Goal: Transaction & Acquisition: Purchase product/service

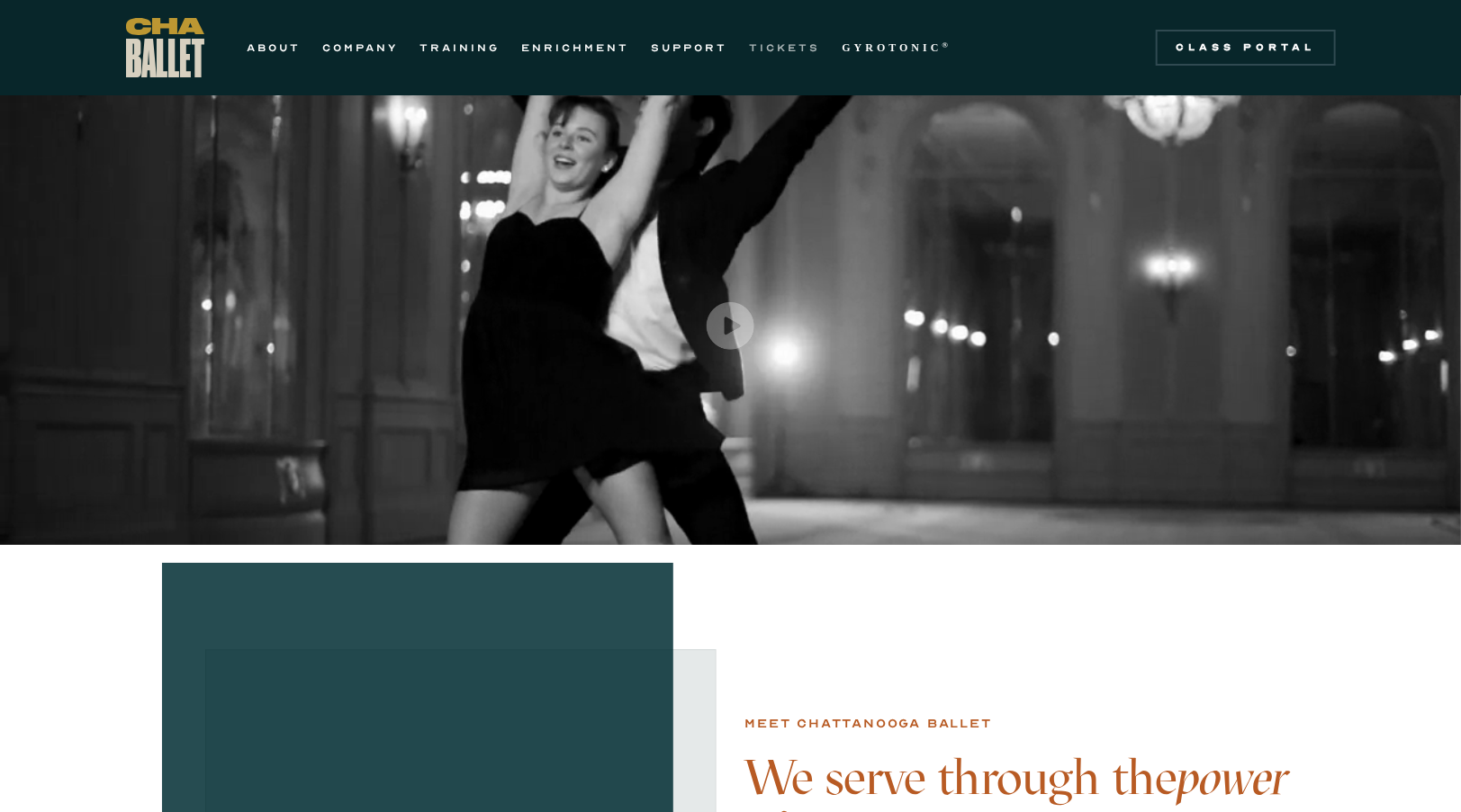
click at [781, 49] on link "TICKETS" at bounding box center [785, 47] width 71 height 22
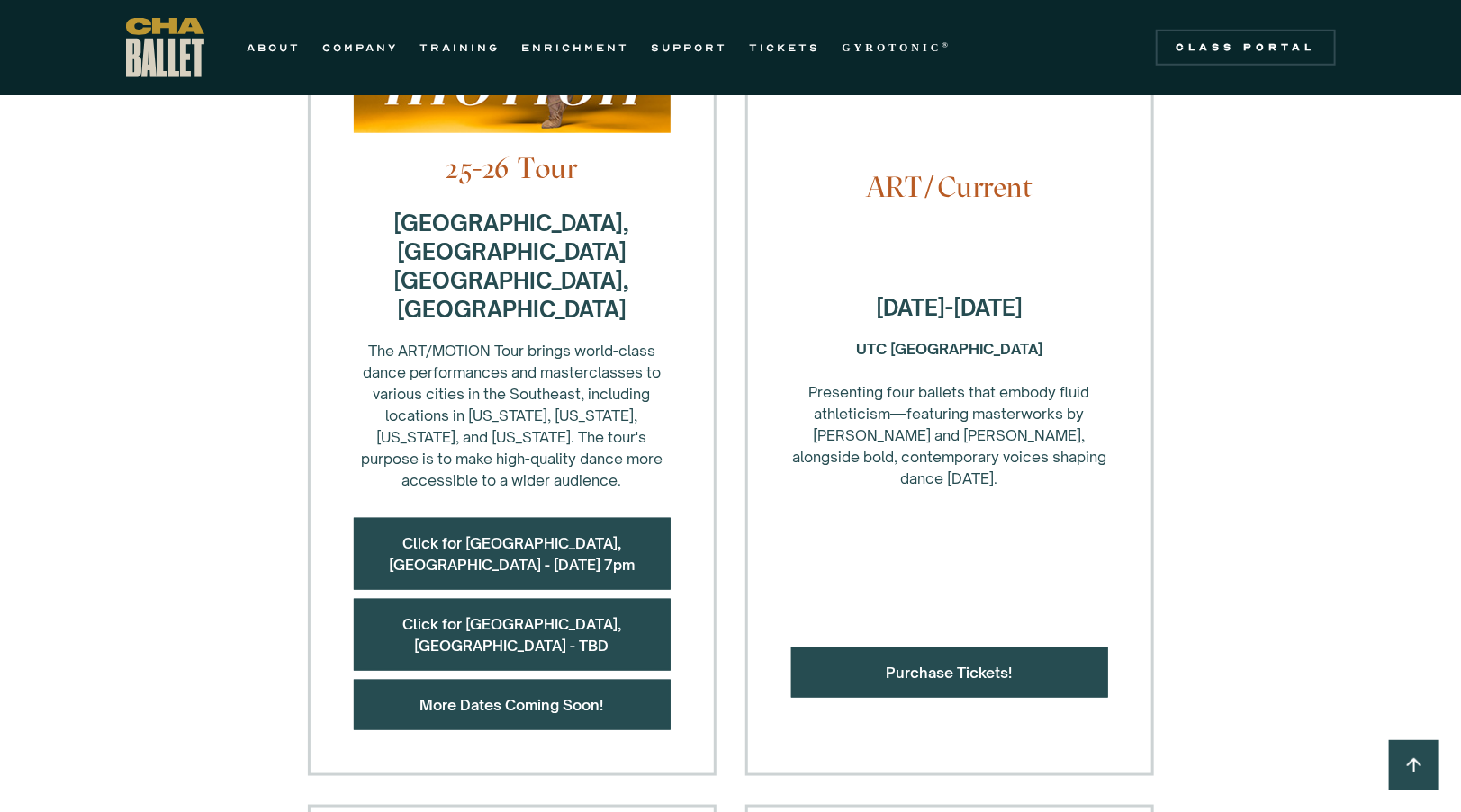
scroll to position [754, 0]
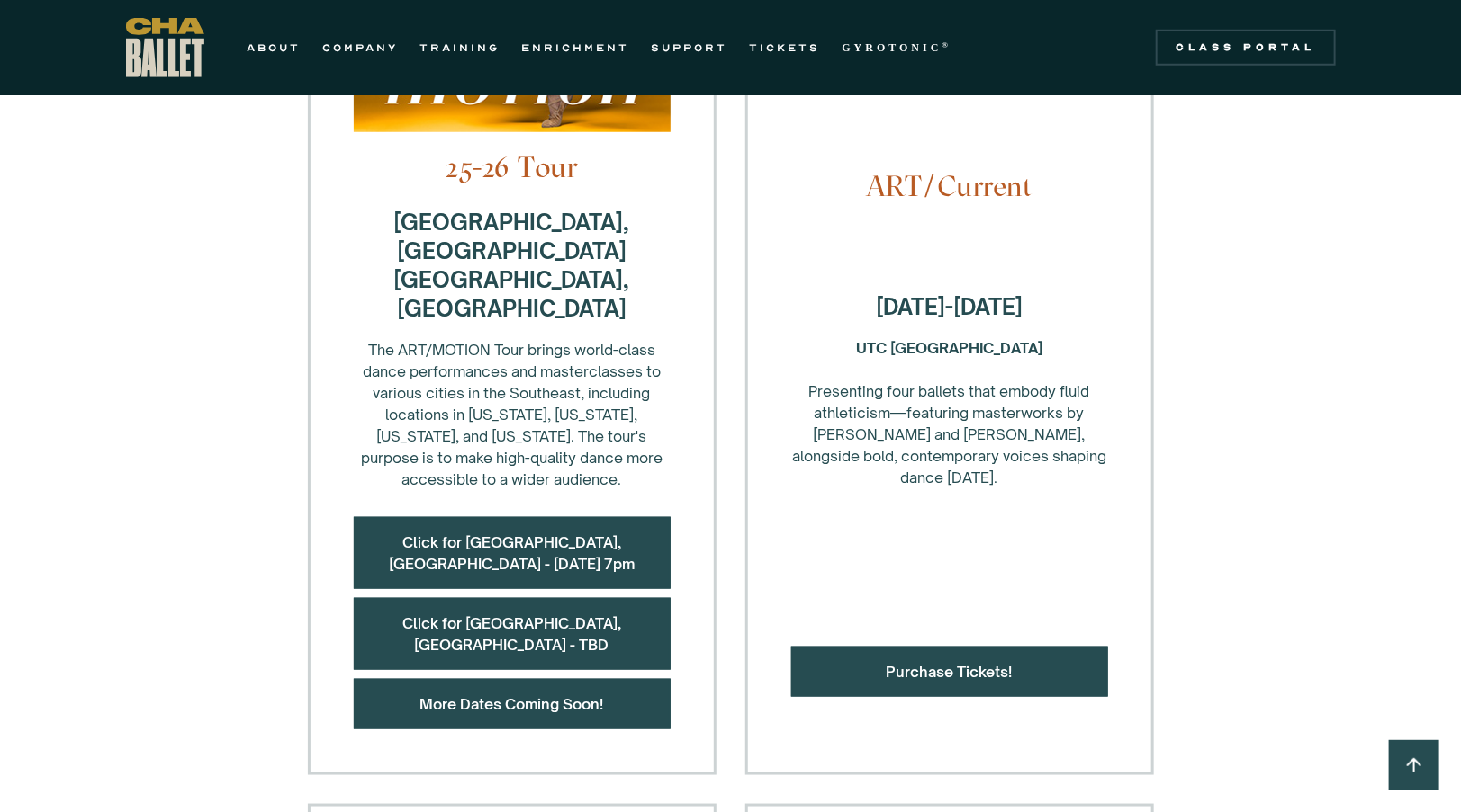
click at [874, 340] on strong "UTC Fine Arts Center ‍" at bounding box center [948, 348] width 186 height 18
drag, startPoint x: 874, startPoint y: 310, endPoint x: 1025, endPoint y: 317, distance: 151.2
click at [1025, 338] on div "UTC Fine Arts Center ‍ Presenting four ballets that embody fluid athleticism—fe…" at bounding box center [949, 413] width 317 height 152
drag, startPoint x: 1025, startPoint y: 317, endPoint x: 1010, endPoint y: 335, distance: 23.4
click at [1010, 338] on div "UTC Fine Arts Center ‍ Presenting four ballets that embody fluid athleticism—fe…" at bounding box center [949, 413] width 317 height 152
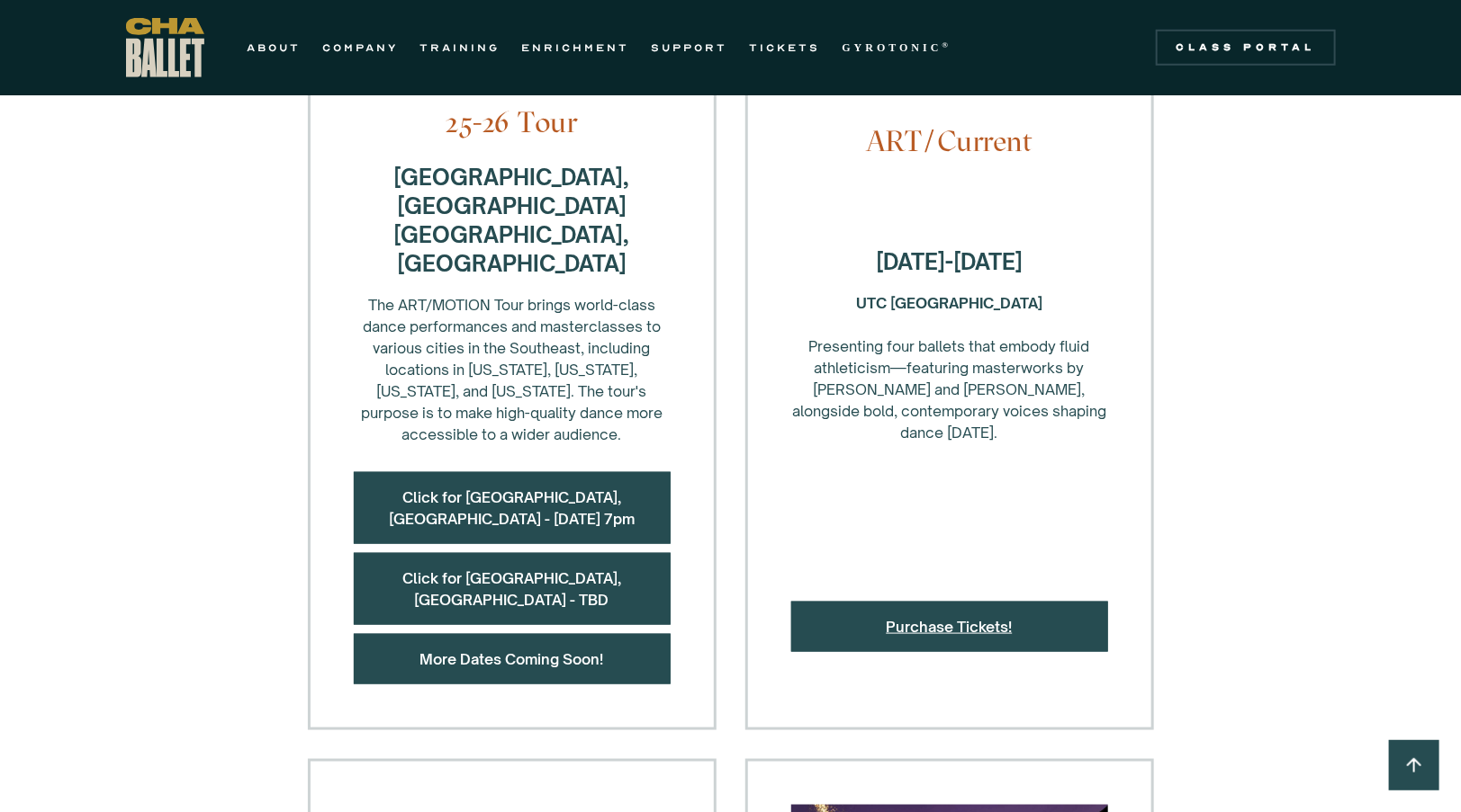
scroll to position [788, 0]
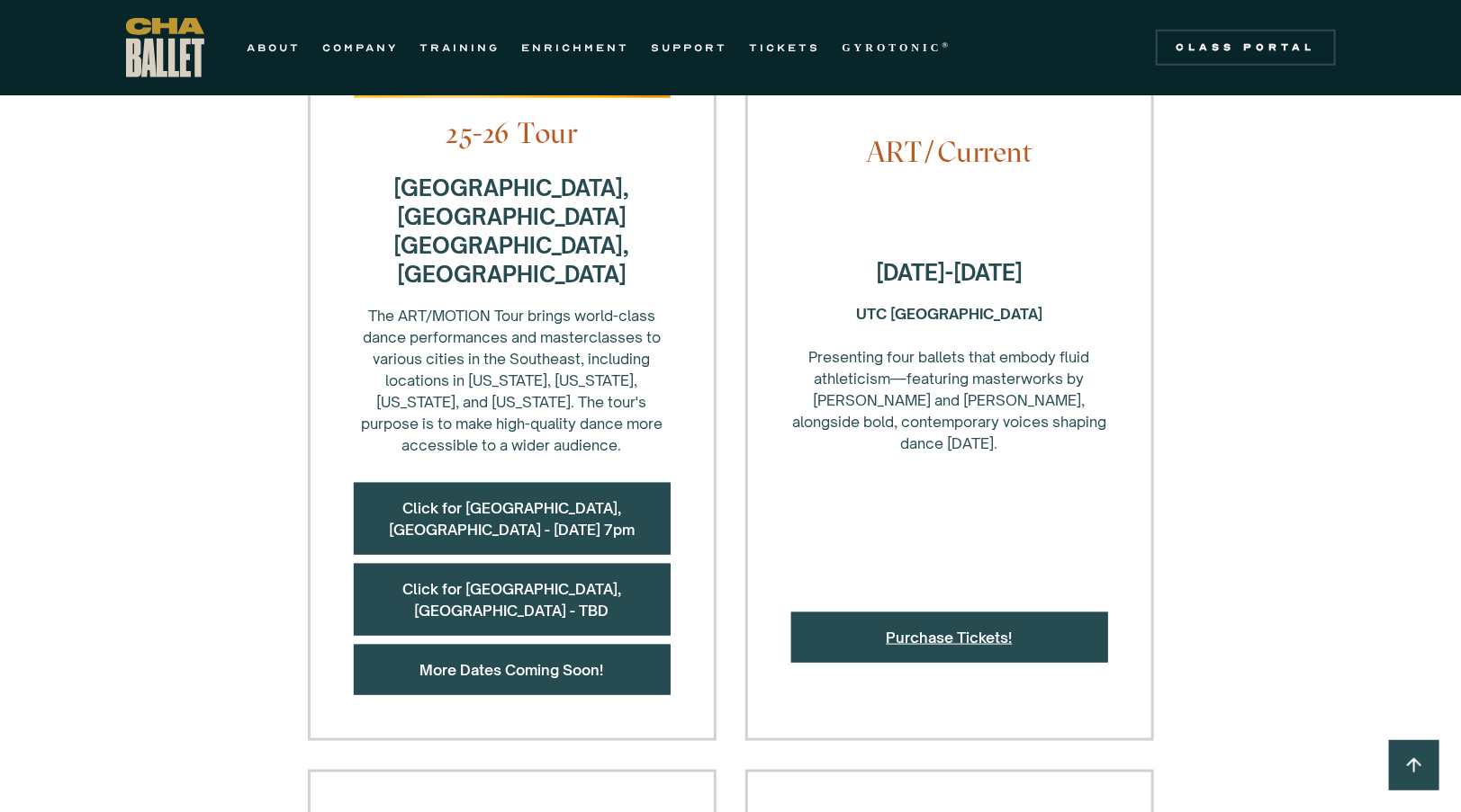
click at [962, 629] on link "Purchase Tickets!" at bounding box center [949, 638] width 126 height 18
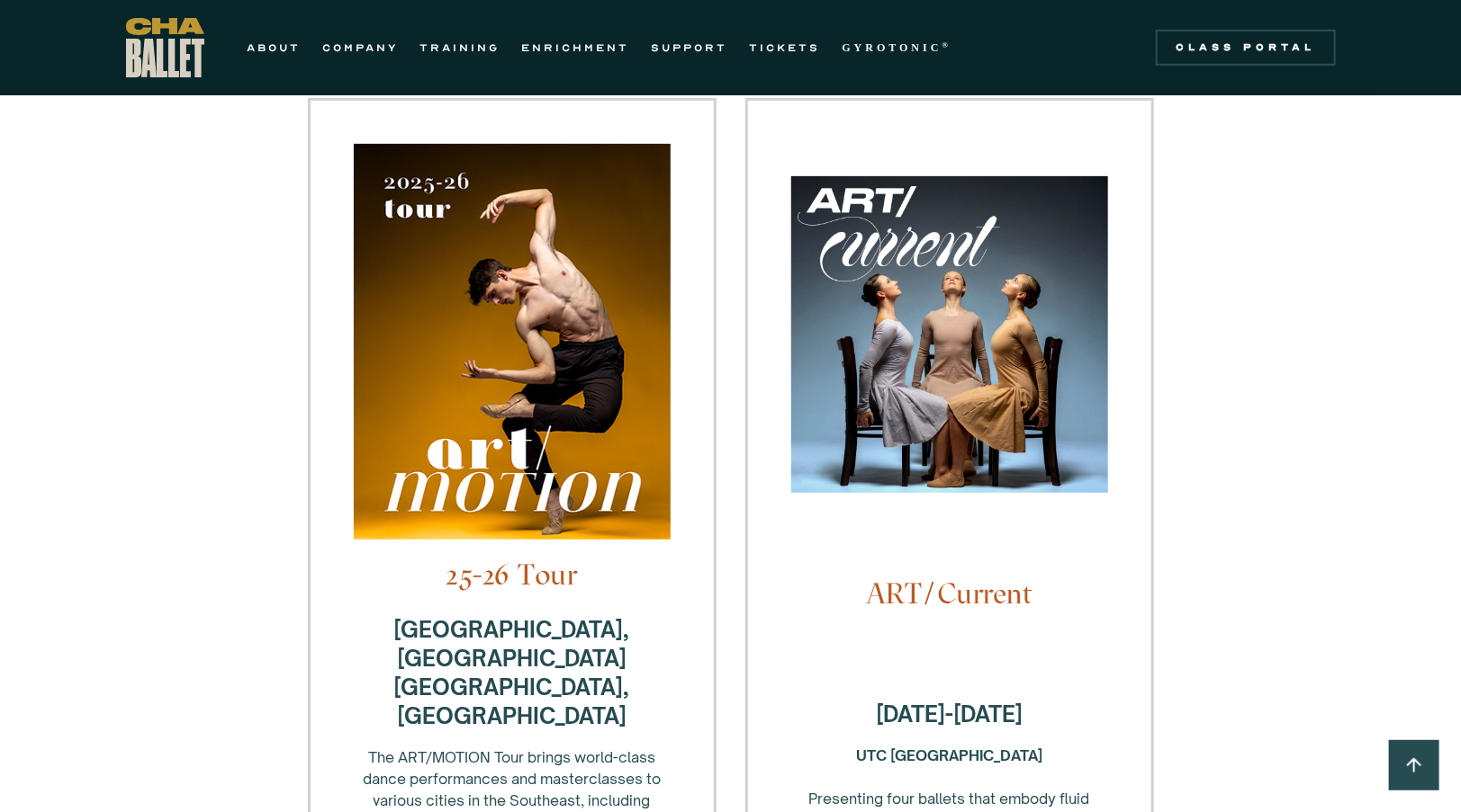
scroll to position [339, 0]
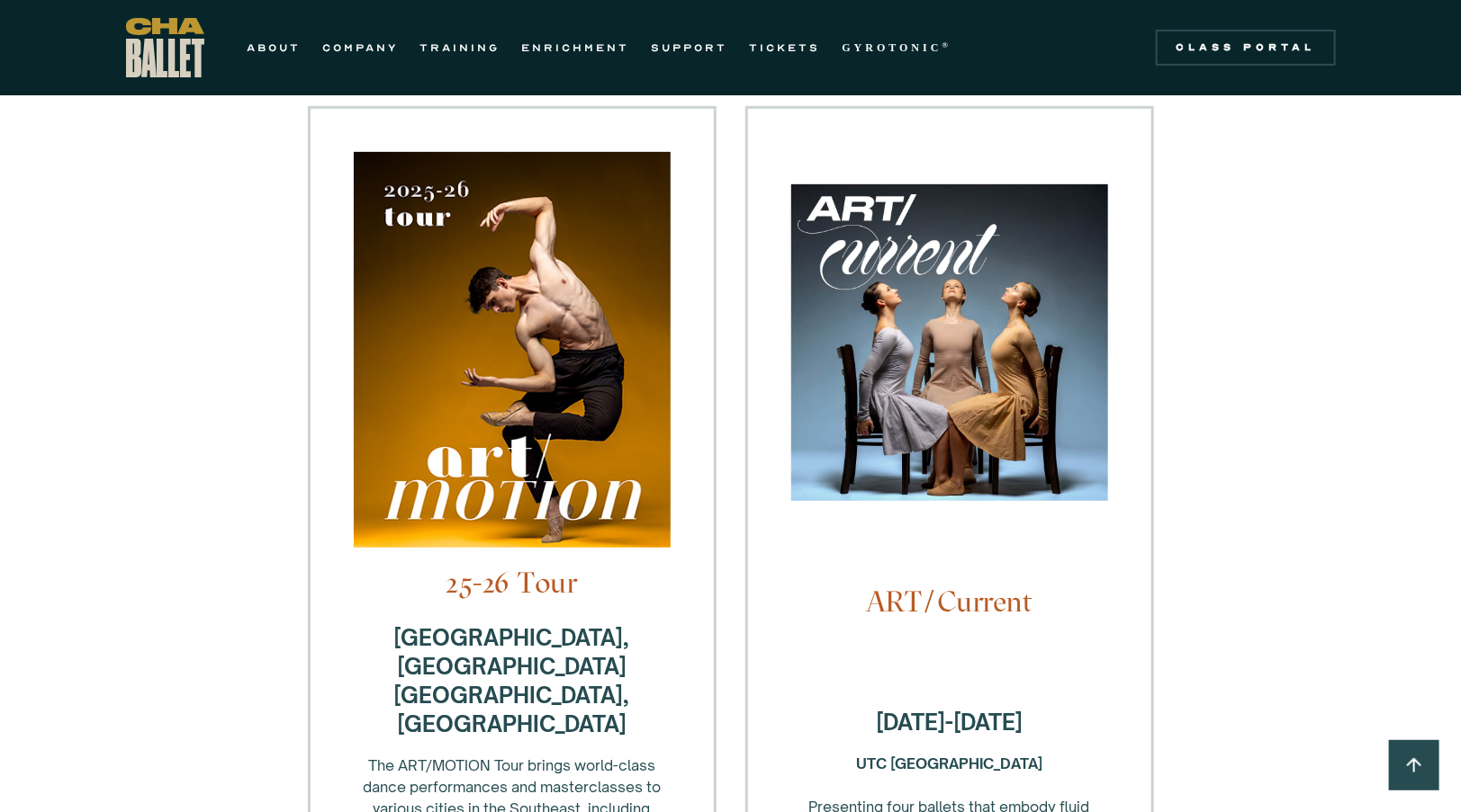
click at [965, 309] on img at bounding box center [949, 351] width 317 height 335
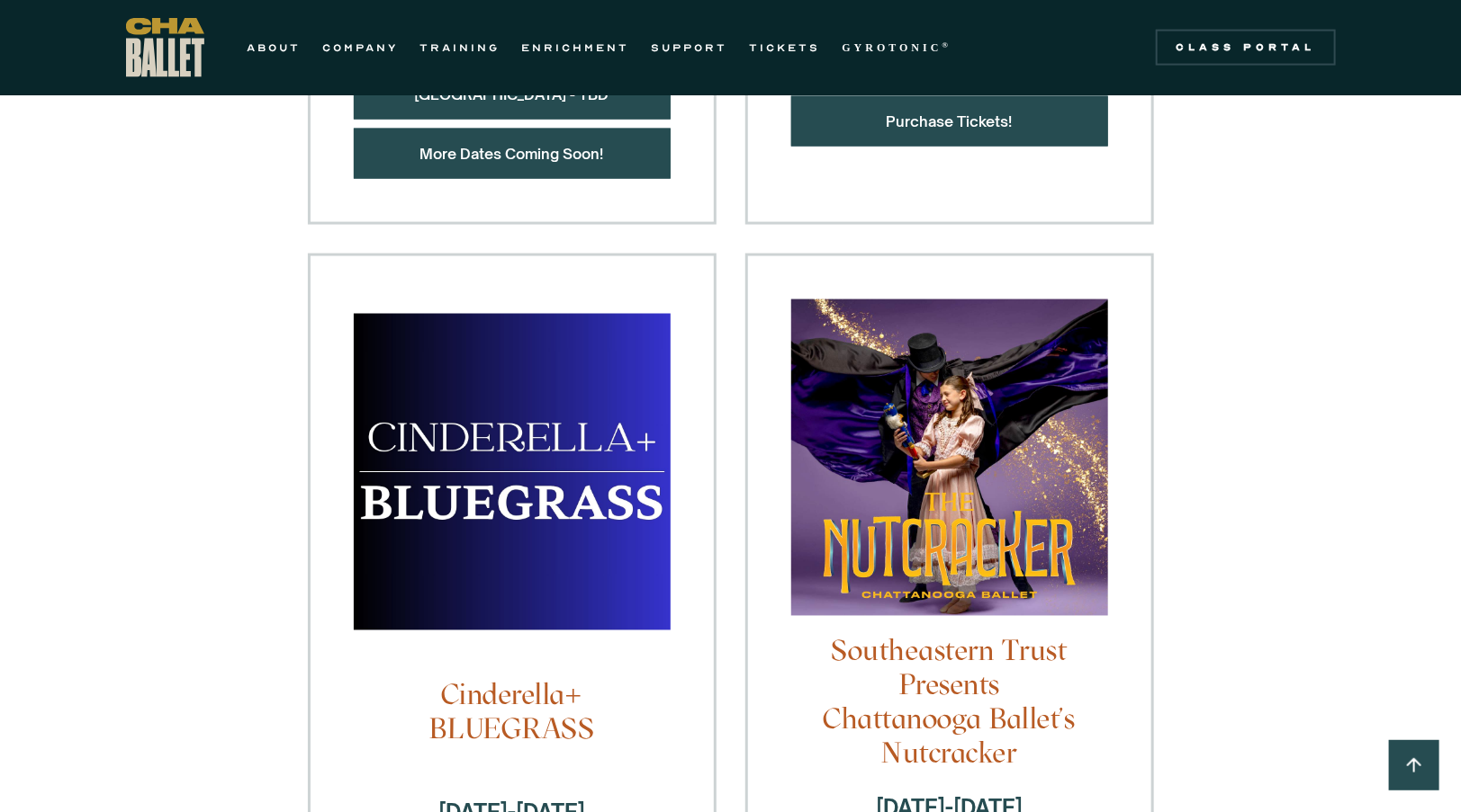
scroll to position [1588, 0]
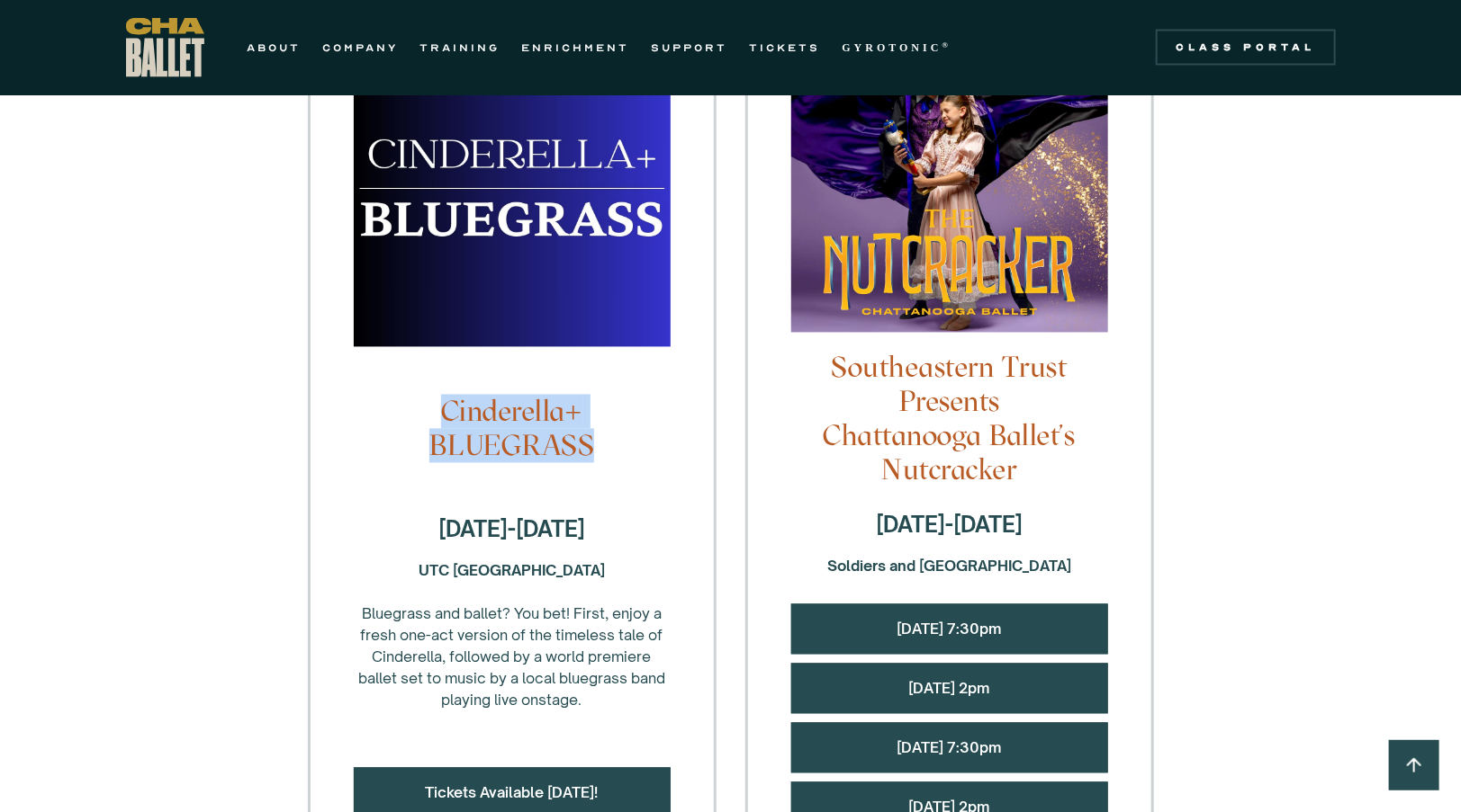
drag, startPoint x: 446, startPoint y: 326, endPoint x: 593, endPoint y: 355, distance: 149.8
click at [593, 395] on h4 "Cinderella+ BLUEGRASS" at bounding box center [512, 428] width 317 height 68
drag, startPoint x: 593, startPoint y: 355, endPoint x: 644, endPoint y: 392, distance: 63.0
click at [644, 392] on div "Cinderella+ BLUEGRASS [DATE]-[DATE] UTC Fine Arts Center Bluegrass and ballet? …" at bounding box center [512, 424] width 409 height 908
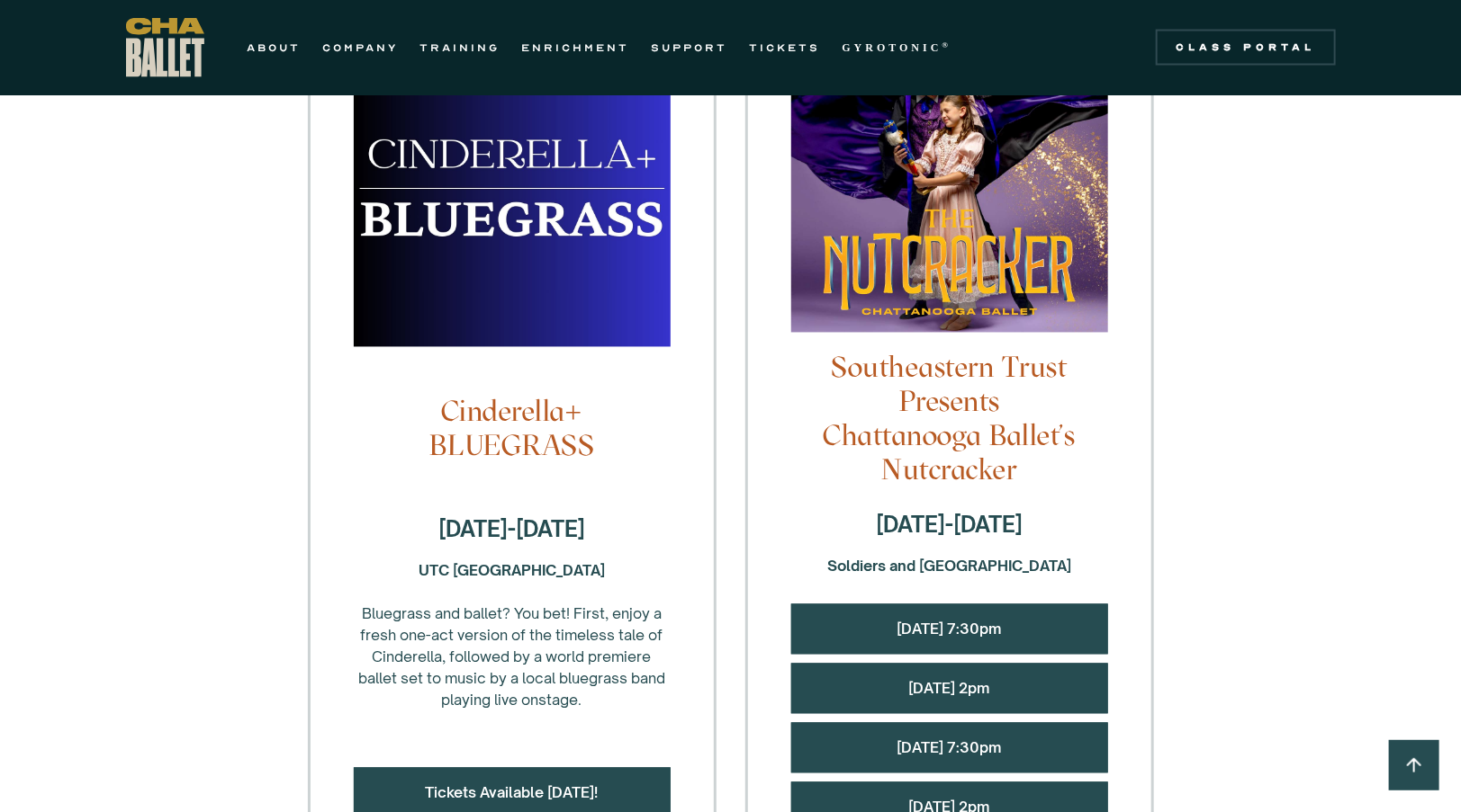
click at [222, 385] on div "25-26 Tour [GEOGRAPHIC_DATA], [GEOGRAPHIC_DATA] [GEOGRAPHIC_DATA], [GEOGRAPHIC_…" at bounding box center [730, 345] width 1461 height 2978
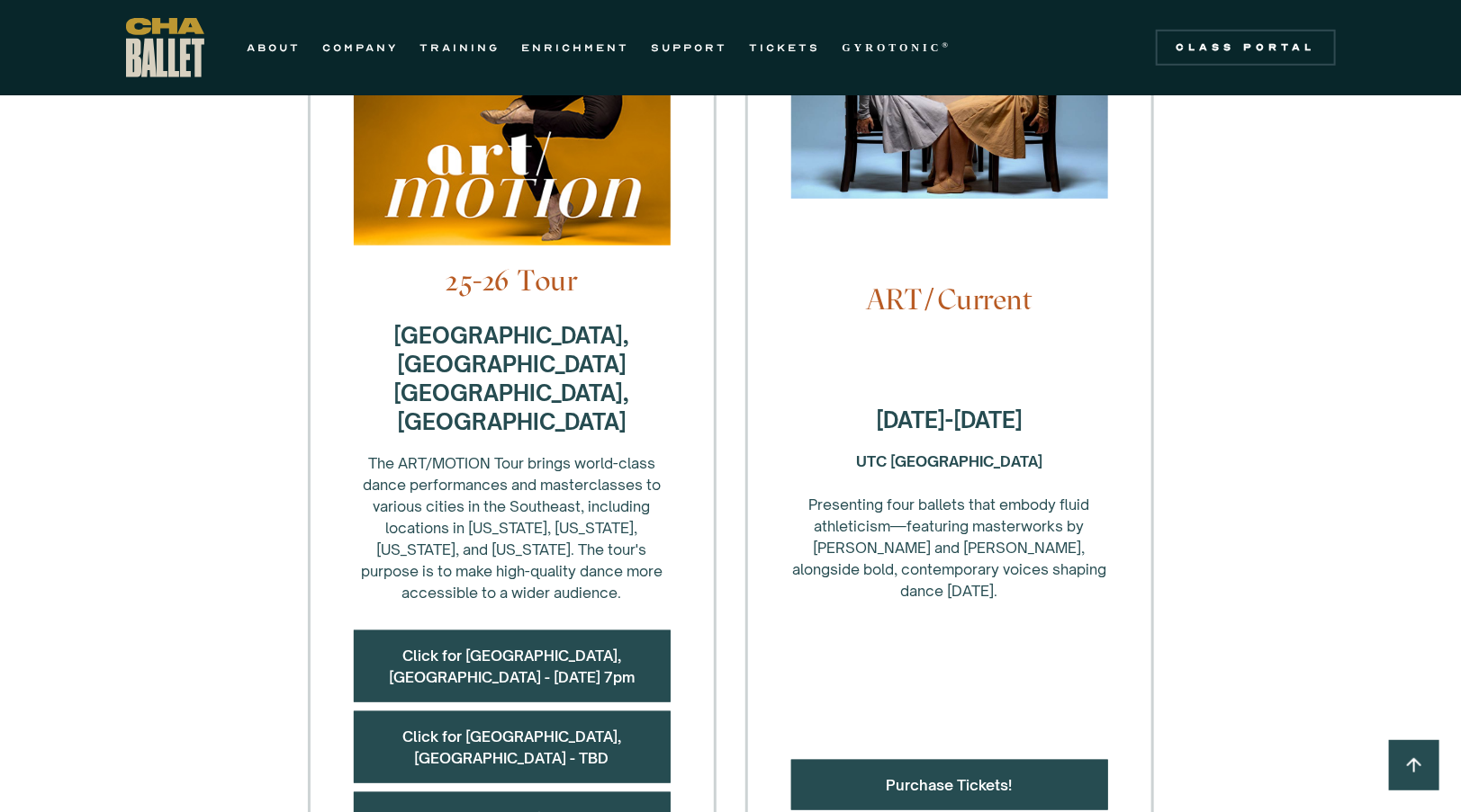
scroll to position [639, 0]
